Goal: Transaction & Acquisition: Purchase product/service

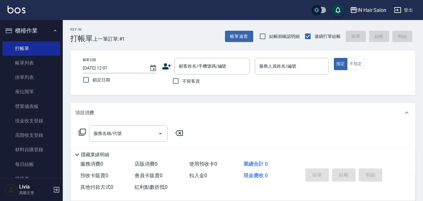
scroll to position [13, 0]
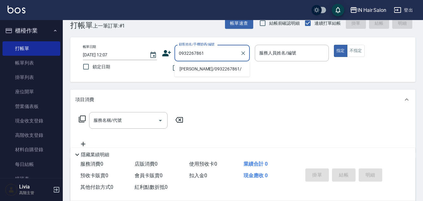
click at [188, 70] on li "[PERSON_NAME]/0932267861/" at bounding box center [211, 69] width 75 height 10
type input "[PERSON_NAME]/0932267861/"
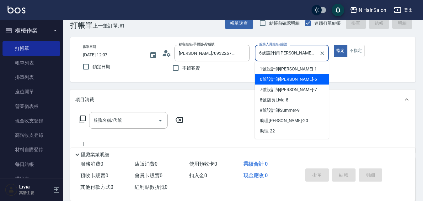
click at [301, 53] on input "6號設計師[PERSON_NAME]-6" at bounding box center [287, 53] width 59 height 11
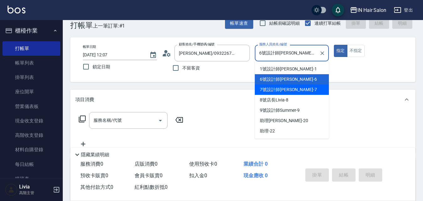
click at [269, 90] on span "7號設計師[PERSON_NAME] -7" at bounding box center [288, 90] width 57 height 7
type input "7號設計師[PERSON_NAME]-7"
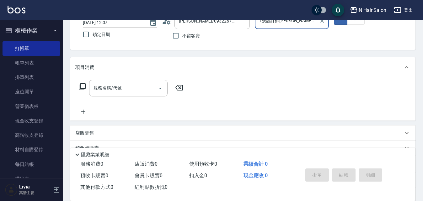
scroll to position [107, 0]
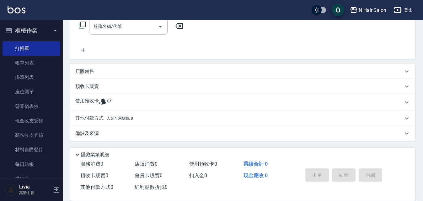
click at [94, 102] on p "使用預收卡" at bounding box center [87, 102] width 24 height 9
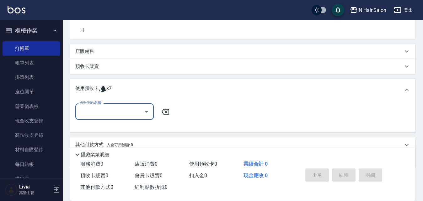
scroll to position [139, 0]
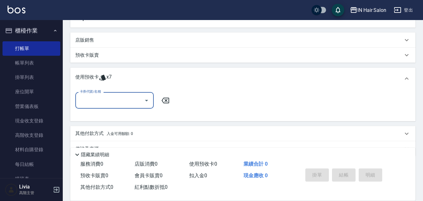
click at [97, 100] on input "卡券代號/名稱" at bounding box center [109, 100] width 63 height 11
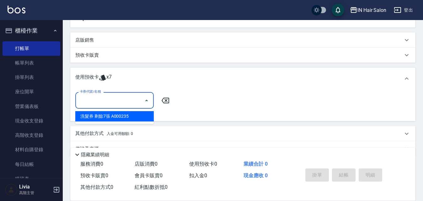
drag, startPoint x: 115, startPoint y: 116, endPoint x: 158, endPoint y: 125, distance: 43.8
click at [116, 116] on div "洗髮券 剩餘7張 A000235" at bounding box center [114, 116] width 78 height 10
type input "洗髮券 A000235"
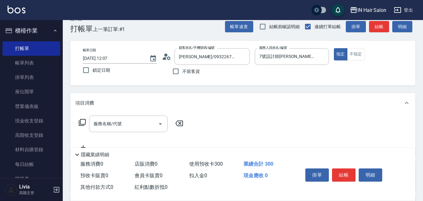
scroll to position [0, 0]
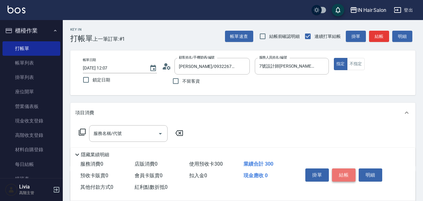
click at [345, 174] on button "結帳" at bounding box center [344, 175] width 24 height 13
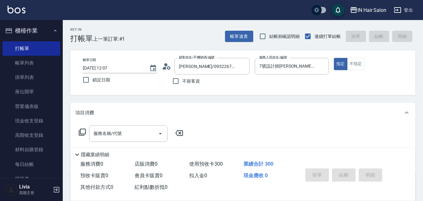
type input "[DATE] 16:49"
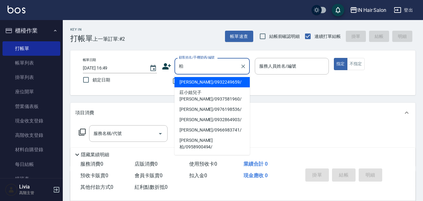
click at [197, 83] on li "[PERSON_NAME]/0932249659/" at bounding box center [211, 82] width 75 height 10
type input "[PERSON_NAME]/0932249659/"
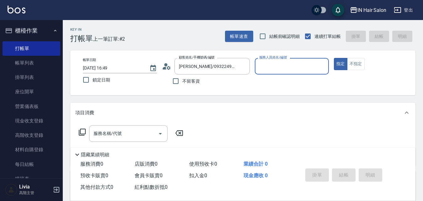
type input "7號設計師[PERSON_NAME]-7"
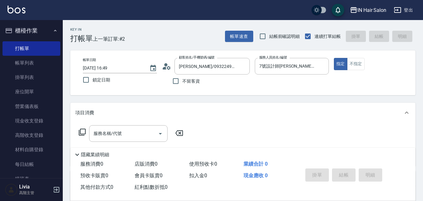
click at [82, 131] on icon at bounding box center [82, 133] width 8 height 8
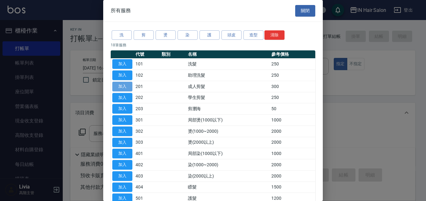
click at [121, 86] on button "加入" at bounding box center [122, 87] width 20 height 10
type input "成人剪髮(201)"
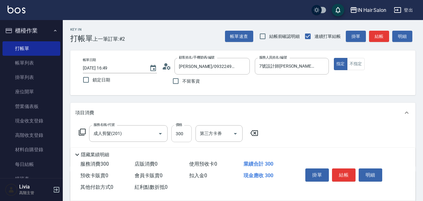
click at [189, 136] on input "300" at bounding box center [181, 134] width 20 height 17
type input "200"
click at [311, 135] on div "服務名稱/代號 成人剪髮(201) 服務名稱/代號 價格 200 價格 第三方卡券 第三方卡券" at bounding box center [242, 145] width 345 height 44
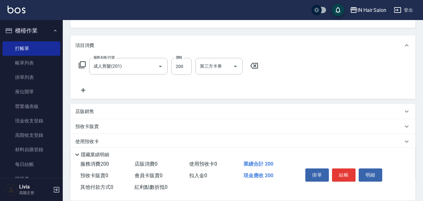
scroll to position [106, 0]
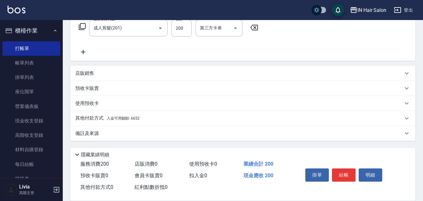
click at [96, 121] on p "其他付款方式 入金可用餘額: 6652" at bounding box center [107, 118] width 64 height 7
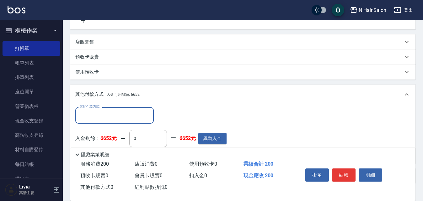
scroll to position [168, 0]
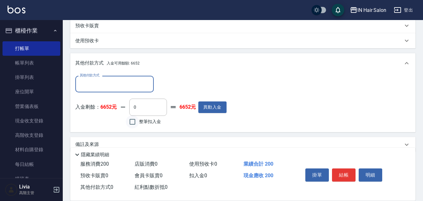
click at [131, 122] on input "整筆扣入金" at bounding box center [132, 121] width 13 height 13
checkbox input "true"
type input "200"
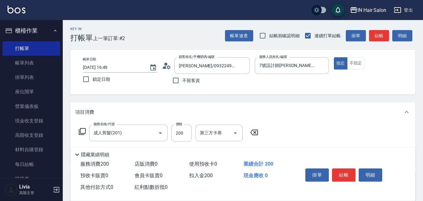
scroll to position [0, 0]
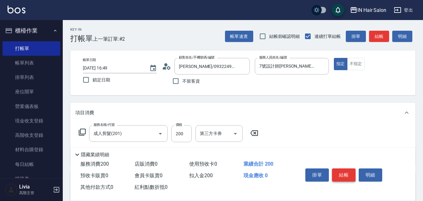
click at [347, 174] on button "結帳" at bounding box center [344, 175] width 24 height 13
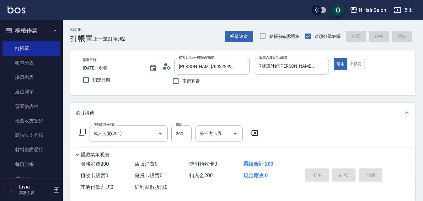
type input "[DATE] 16:50"
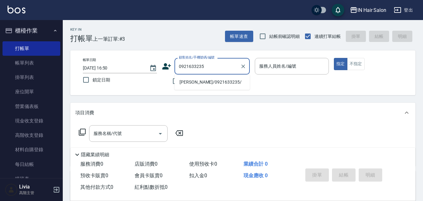
click at [196, 84] on li "[PERSON_NAME]/0921633235/" at bounding box center [211, 82] width 75 height 10
type input "[PERSON_NAME]/0921633235/"
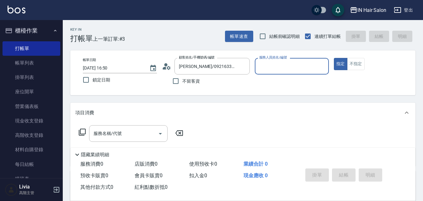
type input "7號設計師[PERSON_NAME]-7"
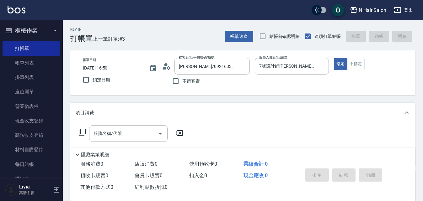
click at [84, 131] on icon at bounding box center [82, 133] width 8 height 8
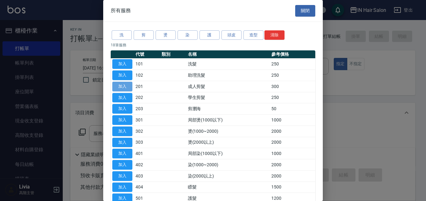
click at [122, 86] on button "加入" at bounding box center [122, 87] width 20 height 10
type input "成人剪髮(201)"
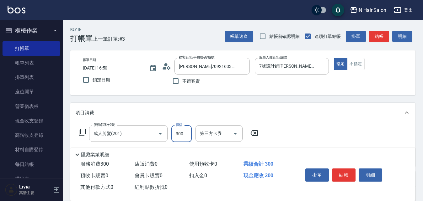
click at [181, 131] on input "300" at bounding box center [181, 134] width 20 height 17
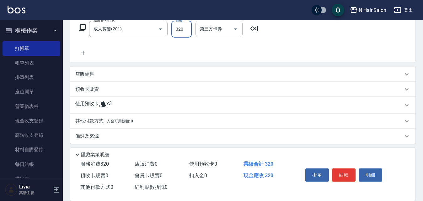
scroll to position [108, 0]
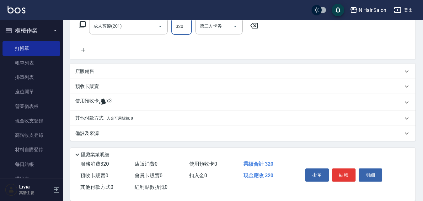
type input "320"
click at [89, 102] on p "使用預收卡" at bounding box center [87, 102] width 24 height 9
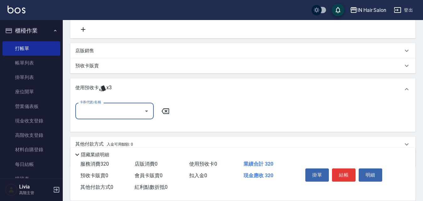
scroll to position [139, 0]
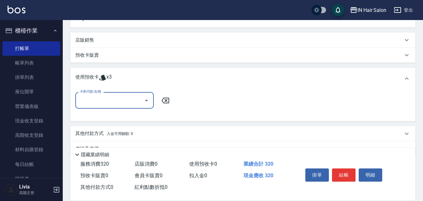
click at [97, 100] on input "卡券代號/名稱" at bounding box center [109, 100] width 63 height 11
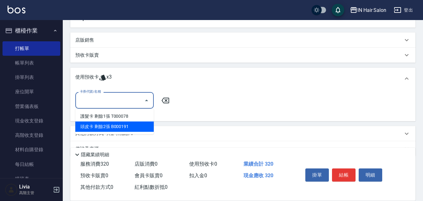
click at [98, 126] on div "頭皮卡 剩餘2張 B000191" at bounding box center [114, 127] width 78 height 10
type input "頭皮卡 B000191"
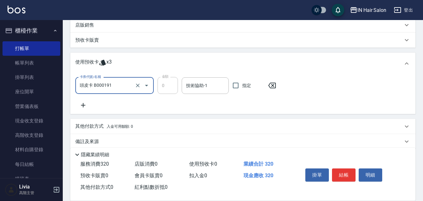
scroll to position [162, 0]
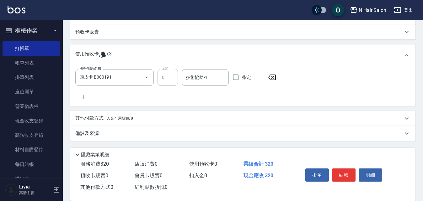
click at [87, 119] on p "其他付款方式 入金可用餘額: 0" at bounding box center [104, 118] width 58 height 7
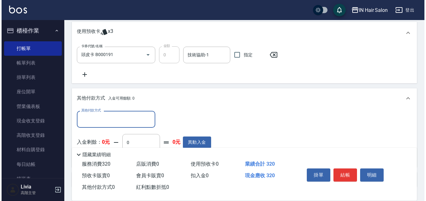
scroll to position [225, 0]
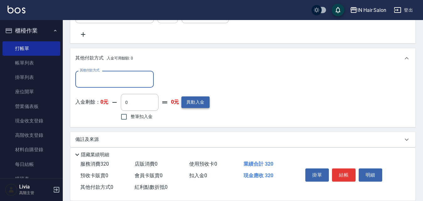
click at [196, 102] on button "異動入金" at bounding box center [195, 103] width 28 height 12
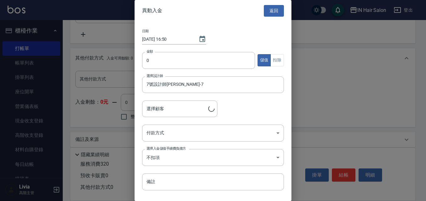
type input "[PERSON_NAME]/0921633235/"
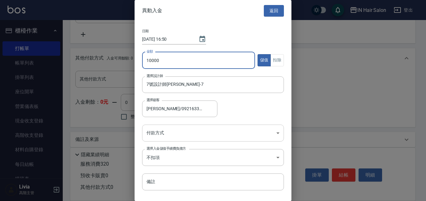
type input "10000"
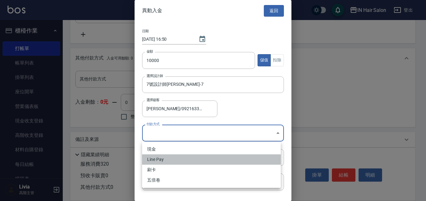
click at [161, 160] on li "Line Pay" at bounding box center [211, 160] width 139 height 10
type input "Line Pay"
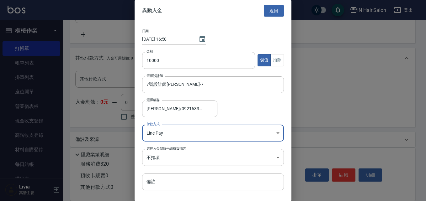
click at [154, 177] on input "備註" at bounding box center [213, 182] width 142 height 17
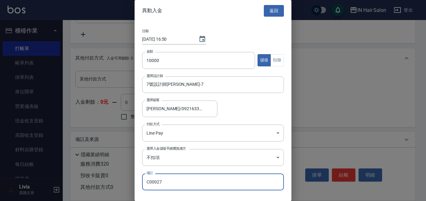
scroll to position [15, 0]
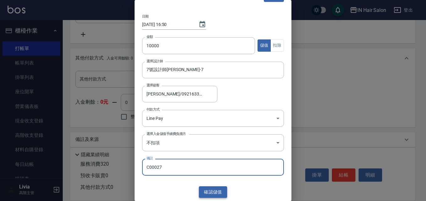
type input "C00027"
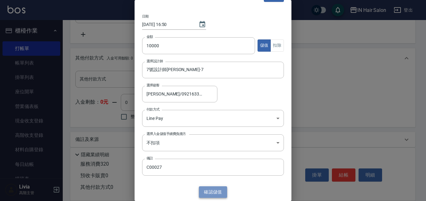
click at [214, 193] on button "確認 儲值" at bounding box center [213, 193] width 28 height 12
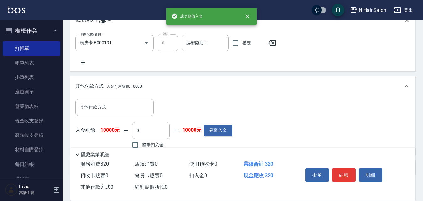
scroll to position [225, 0]
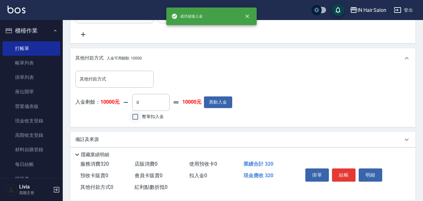
click at [136, 116] on input "整筆扣入金" at bounding box center [135, 116] width 13 height 13
checkbox input "true"
type input "320"
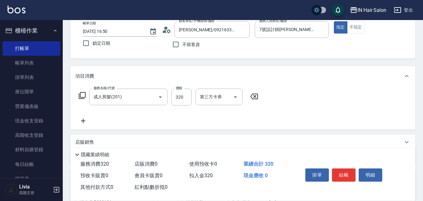
scroll to position [0, 0]
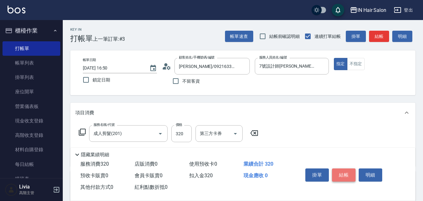
click at [342, 172] on button "結帳" at bounding box center [344, 175] width 24 height 13
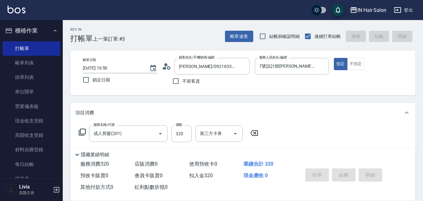
type input "[DATE] 16:51"
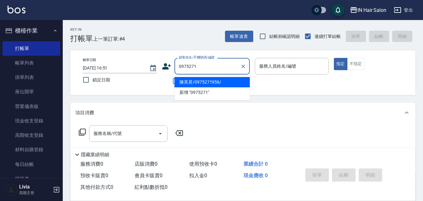
click at [202, 83] on li "陳美君/0975271956/" at bounding box center [211, 82] width 75 height 10
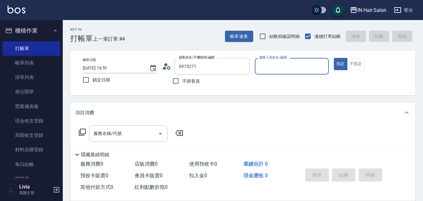
type input "陳美君/0975271956/"
type input "6號設計師[PERSON_NAME]-6"
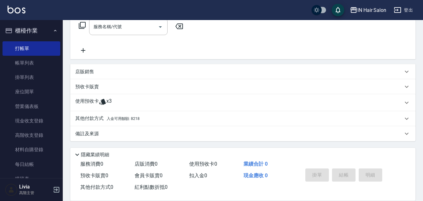
scroll to position [107, 0]
click at [90, 99] on p "使用預收卡" at bounding box center [87, 102] width 24 height 9
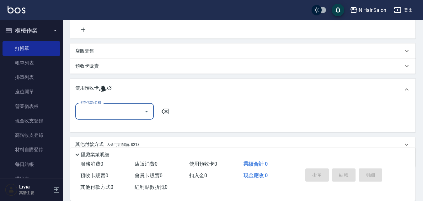
scroll to position [139, 0]
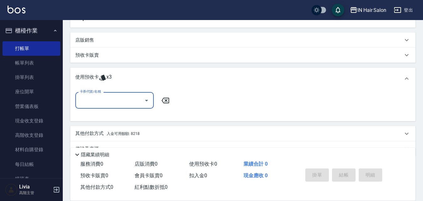
click at [104, 102] on input "卡券代號/名稱" at bounding box center [109, 100] width 63 height 11
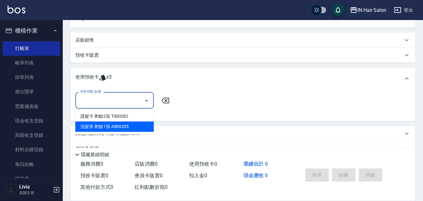
click at [99, 127] on div "洗髮券 剩餘1張 A000205" at bounding box center [114, 127] width 78 height 10
type input "洗髮券 A000205"
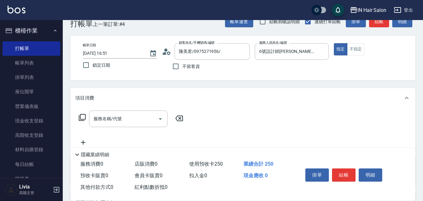
scroll to position [0, 0]
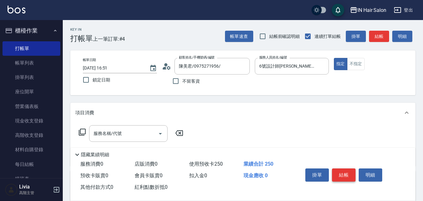
click at [347, 170] on button "結帳" at bounding box center [344, 175] width 24 height 13
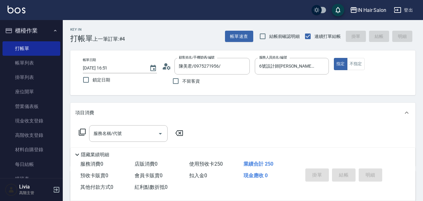
type input "[DATE] 16:53"
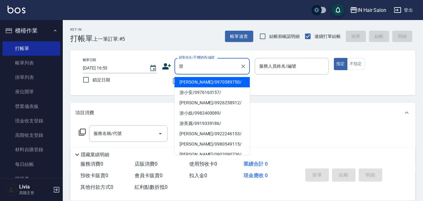
click at [196, 81] on li "[PERSON_NAME]/0970589750/" at bounding box center [211, 82] width 75 height 10
type input "[PERSON_NAME]/0970589750/"
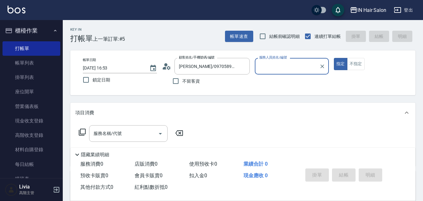
type input "8號店長Livia-8"
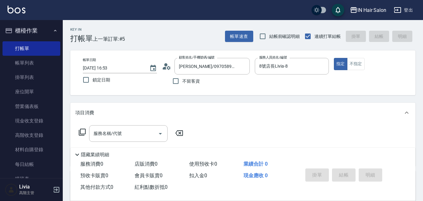
click at [83, 129] on icon at bounding box center [82, 132] width 7 height 7
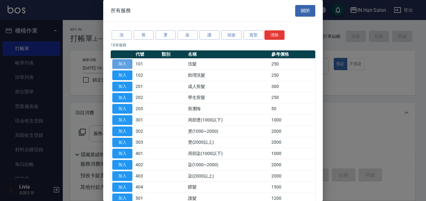
click at [128, 63] on button "加入" at bounding box center [122, 64] width 20 height 10
type input "洗髮(101)"
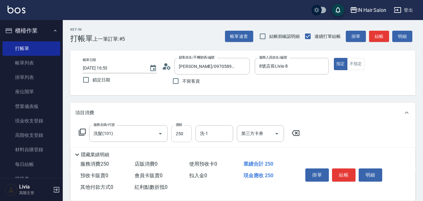
click at [189, 132] on input "250" at bounding box center [181, 134] width 20 height 17
type input "300"
drag, startPoint x: 348, startPoint y: 175, endPoint x: 339, endPoint y: 176, distance: 9.1
click at [347, 175] on button "結帳" at bounding box center [344, 175] width 24 height 13
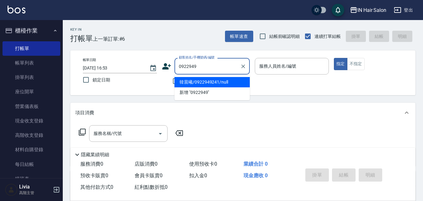
click at [198, 85] on li "韓晨曦/0922949241/null" at bounding box center [211, 82] width 75 height 10
type input "韓晨曦/0922949241/null"
type input "6號設計師[PERSON_NAME]-6"
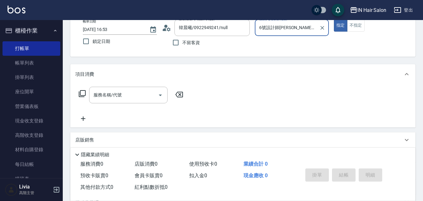
scroll to position [94, 0]
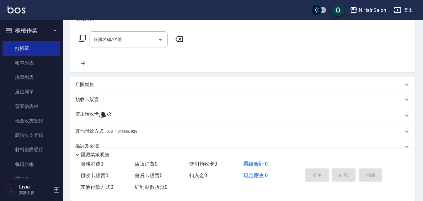
click at [89, 113] on p "使用預收卡" at bounding box center [87, 115] width 24 height 9
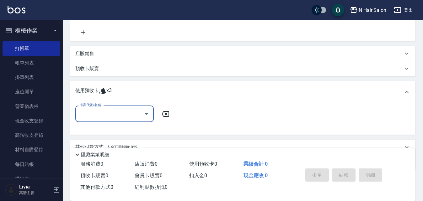
scroll to position [126, 0]
click at [99, 115] on input "卡券代號/名稱" at bounding box center [109, 113] width 63 height 11
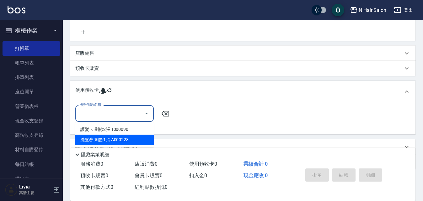
click at [122, 140] on div "洗髮券 剩餘1張 A000228" at bounding box center [114, 140] width 78 height 10
type input "洗髮券 A000228"
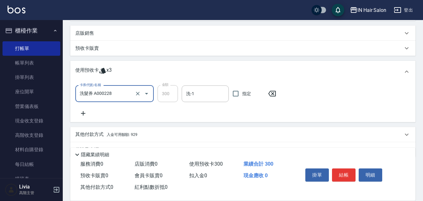
scroll to position [131, 0]
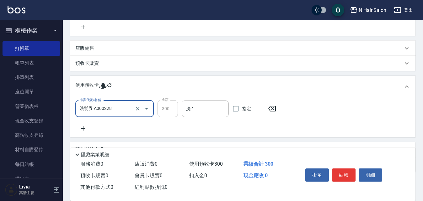
click at [84, 65] on p "預收卡販賣" at bounding box center [87, 63] width 24 height 7
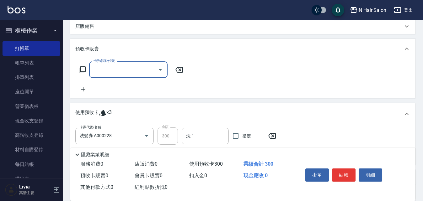
scroll to position [162, 0]
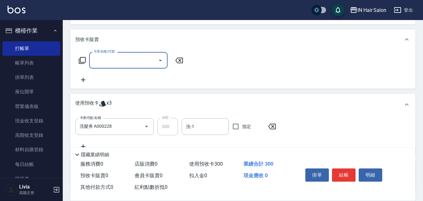
click at [106, 60] on input "卡券名稱/代號" at bounding box center [123, 60] width 63 height 11
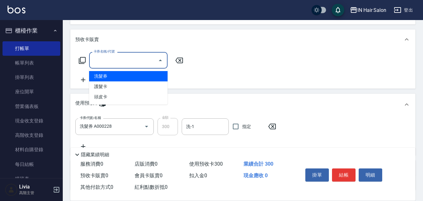
click at [103, 77] on span "洗髮券" at bounding box center [128, 76] width 78 height 10
type input "洗髮券(102)"
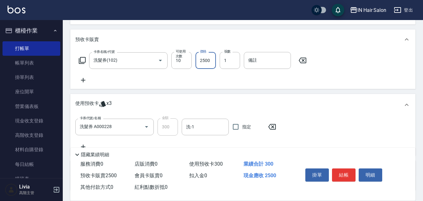
click at [210, 58] on input "2500" at bounding box center [205, 60] width 20 height 17
type input "3000"
click at [246, 60] on input "備註" at bounding box center [267, 60] width 47 height 17
type input "A000238"
click at [180, 82] on div "卡券名稱/代號 洗髮券(102) 卡券名稱/代號 可使用次數 10 可使用次數 價格 3000 價格 張數 1 張數 備註 A000238 備註" at bounding box center [242, 68] width 335 height 32
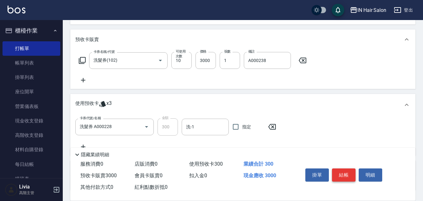
click at [342, 174] on button "結帳" at bounding box center [344, 175] width 24 height 13
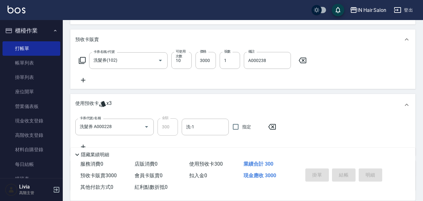
type input "[DATE] 16:54"
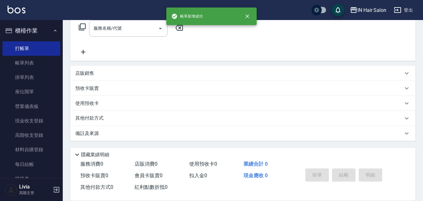
scroll to position [0, 0]
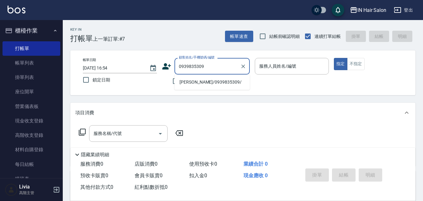
click at [191, 84] on li "[PERSON_NAME]/0939835309/" at bounding box center [211, 82] width 75 height 10
type input "[PERSON_NAME]/0939835309/"
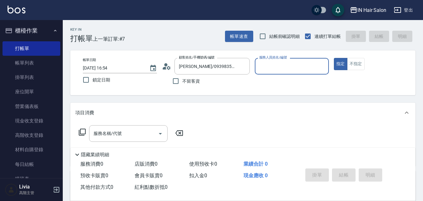
type input "8號店長Livia-8"
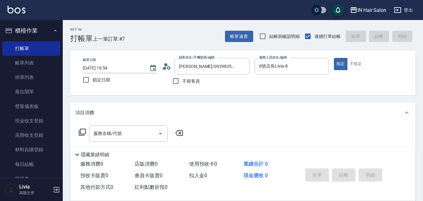
click at [84, 131] on icon at bounding box center [82, 133] width 8 height 8
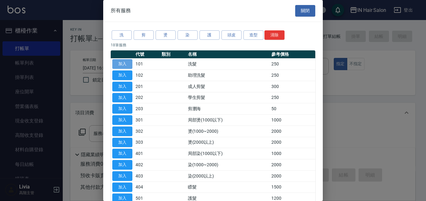
click at [128, 62] on button "加入" at bounding box center [122, 64] width 20 height 10
type input "洗髮(101)"
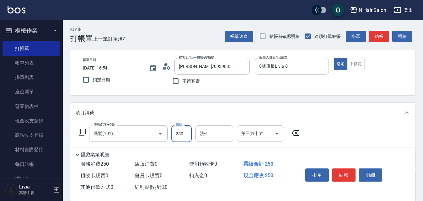
click at [191, 130] on input "250" at bounding box center [181, 134] width 20 height 17
type input "300"
click at [341, 170] on button "結帳" at bounding box center [344, 175] width 24 height 13
